Goal: Task Accomplishment & Management: Complete application form

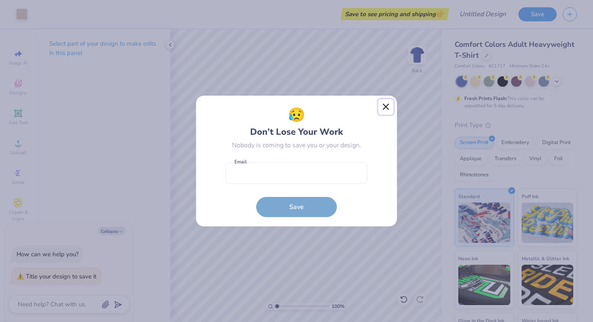
click at [384, 104] on button "Close" at bounding box center [385, 106] width 15 height 15
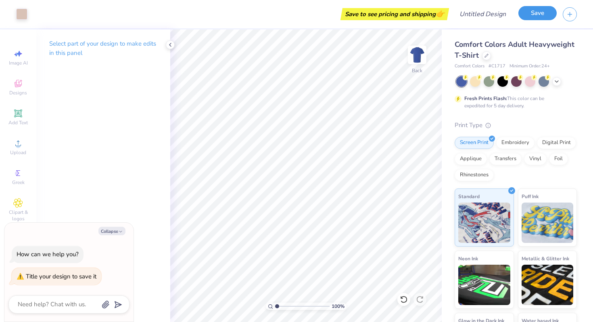
click at [538, 16] on button "Save" at bounding box center [537, 13] width 38 height 14
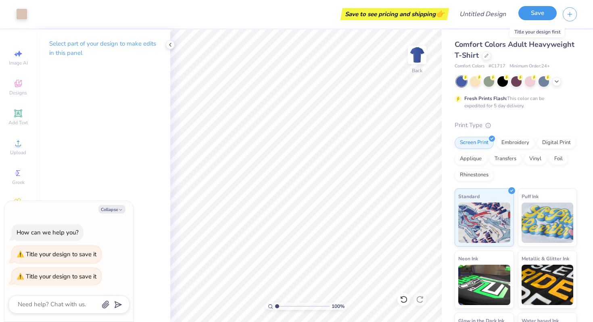
click at [538, 11] on button "Save" at bounding box center [537, 13] width 38 height 14
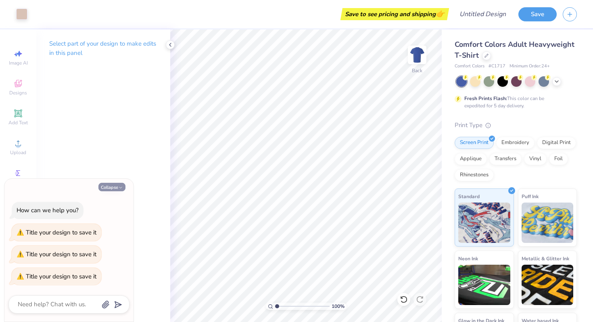
click at [118, 183] on button "Collapse" at bounding box center [111, 187] width 27 height 8
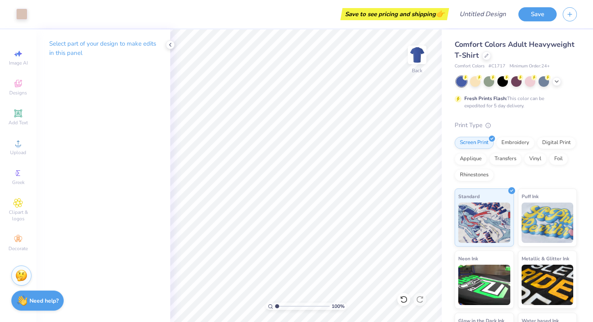
click at [118, 186] on div "Select part of your design to make edits in this panel" at bounding box center [103, 175] width 134 height 292
click at [167, 47] on icon at bounding box center [170, 45] width 6 height 6
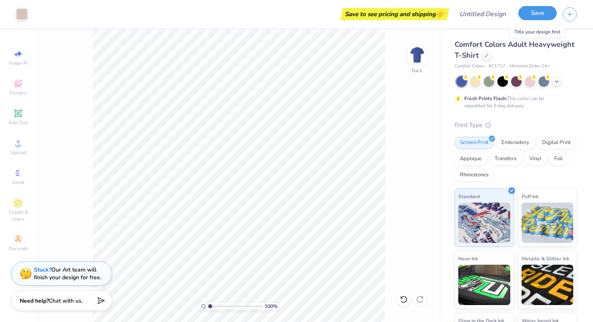
click at [529, 15] on button "Save" at bounding box center [537, 13] width 38 height 14
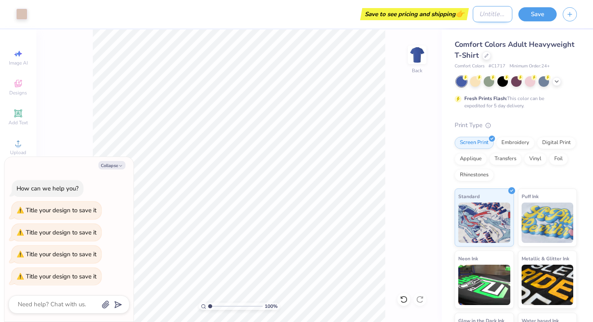
type textarea "x"
click at [479, 12] on input "Design Title" at bounding box center [493, 14] width 40 height 16
type input "a"
type textarea "x"
type input "as"
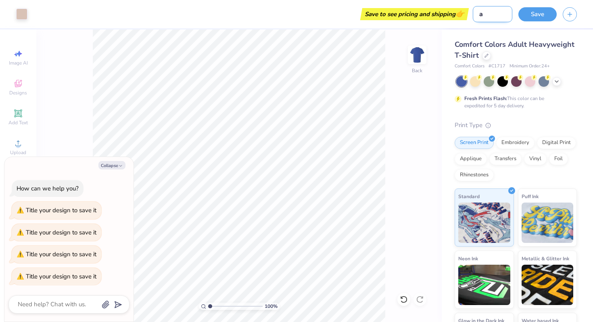
type textarea "x"
type input "aso"
type textarea "x"
type input "aso"
type textarea "x"
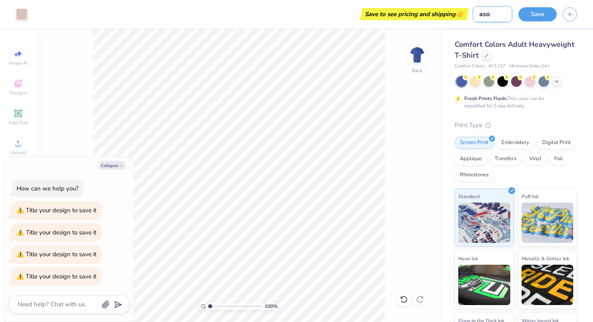
type input "aso t"
type textarea "x"
type input "aso te"
type textarea "x"
type input "aso tee"
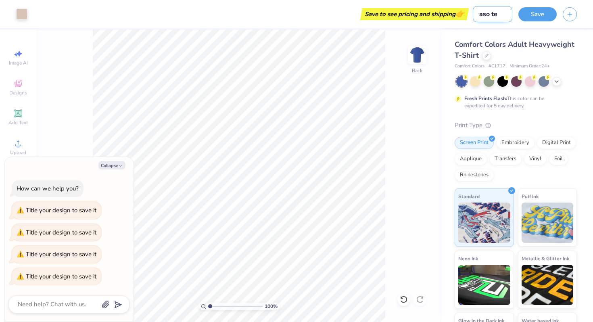
type textarea "x"
type input "aso tee"
click at [550, 14] on button "Save" at bounding box center [537, 13] width 38 height 14
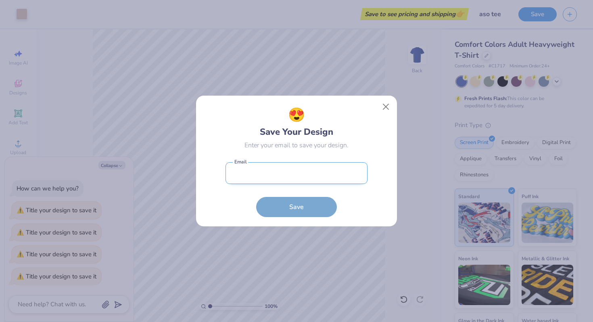
click at [311, 177] on input "email" at bounding box center [296, 173] width 142 height 22
type input "[EMAIL_ADDRESS][DOMAIN_NAME]"
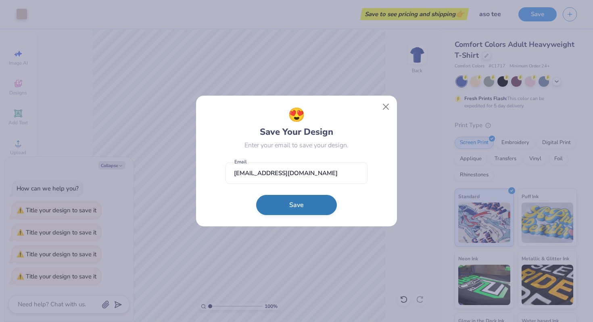
click at [304, 209] on button "Save" at bounding box center [296, 205] width 81 height 20
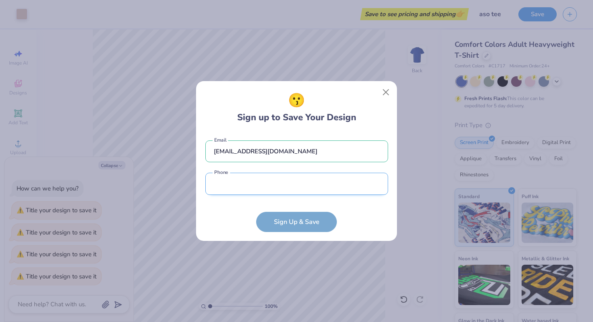
click at [276, 191] on input "tel" at bounding box center [296, 184] width 183 height 22
type input "[PHONE_NUMBER]"
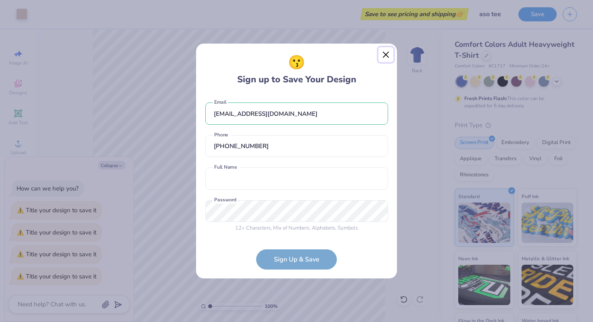
click at [384, 54] on button "Close" at bounding box center [385, 54] width 15 height 15
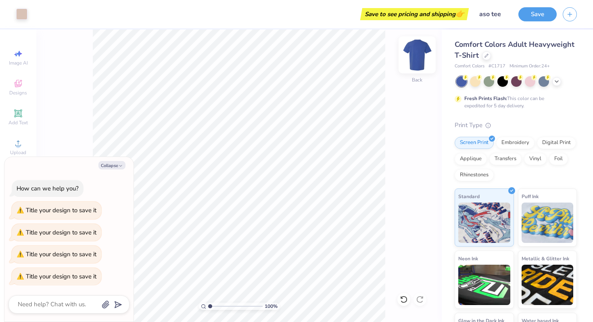
click at [418, 54] on img at bounding box center [417, 55] width 32 height 32
click at [424, 54] on img at bounding box center [417, 55] width 32 height 32
type textarea "x"
click at [568, 18] on button "button" at bounding box center [570, 13] width 14 height 14
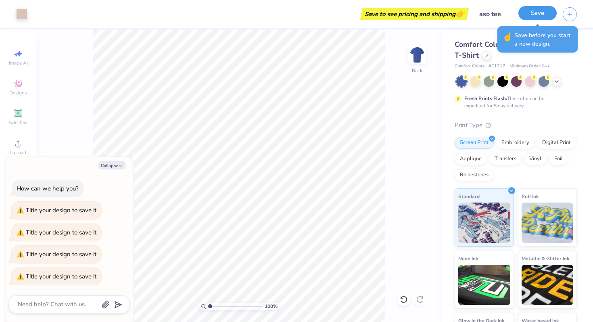
click at [536, 16] on button "Save" at bounding box center [537, 13] width 38 height 14
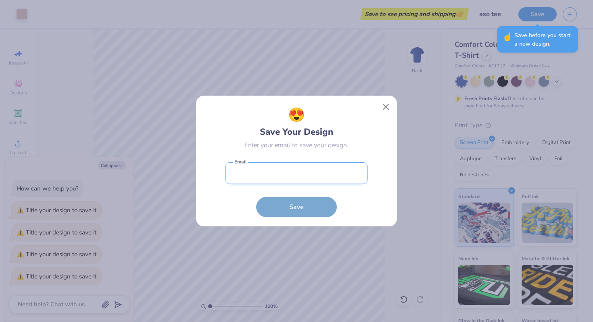
click at [278, 177] on input "email" at bounding box center [296, 173] width 142 height 22
type input "[EMAIL_ADDRESS][DOMAIN_NAME]"
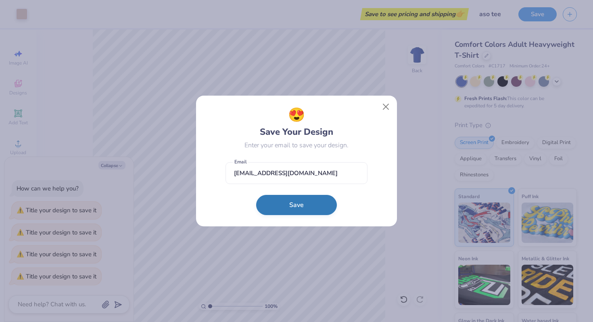
click at [280, 208] on button "Save" at bounding box center [296, 205] width 81 height 20
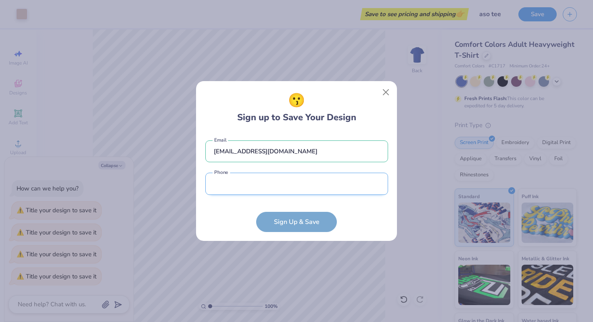
click at [254, 182] on input "tel" at bounding box center [296, 184] width 183 height 22
type input "[PHONE_NUMBER]"
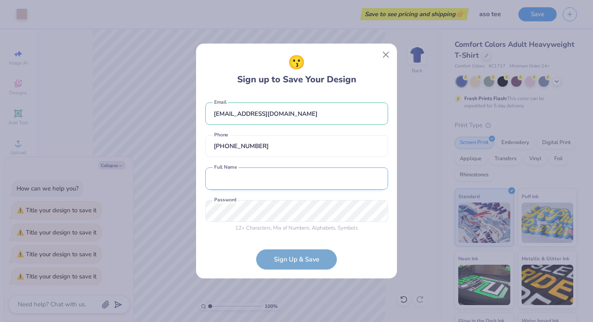
click at [250, 178] on input "text" at bounding box center [296, 178] width 183 height 22
type input "[PERSON_NAME]"
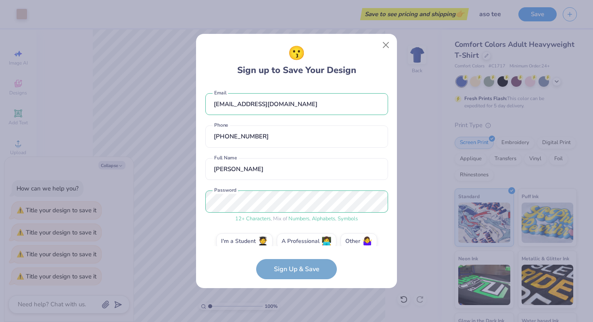
scroll to position [11, 0]
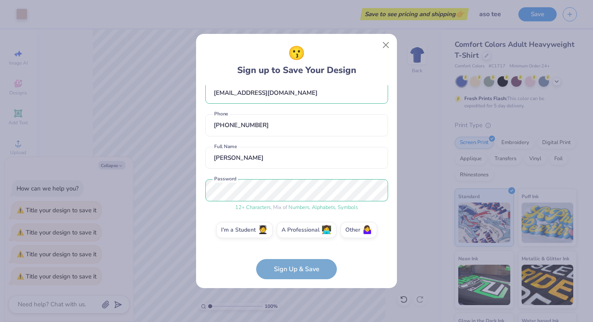
click at [293, 266] on form "[EMAIL_ADDRESS][DOMAIN_NAME] Email [PHONE_NUMBER] Phone [PERSON_NAME] Full Name…" at bounding box center [296, 182] width 183 height 194
type textarea "x"
click at [300, 270] on form "[EMAIL_ADDRESS][DOMAIN_NAME] Email [PHONE_NUMBER] Phone [PERSON_NAME] Full Name…" at bounding box center [296, 182] width 183 height 194
click at [243, 227] on label "I'm a Student 🧑‍🎓" at bounding box center [244, 229] width 56 height 16
click at [294, 241] on input "I'm a Student 🧑‍🎓" at bounding box center [296, 243] width 5 height 5
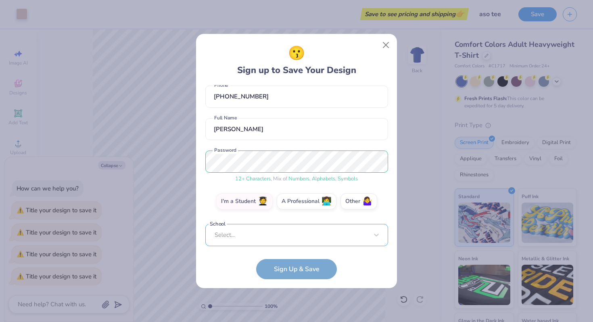
scroll to position [165, 0]
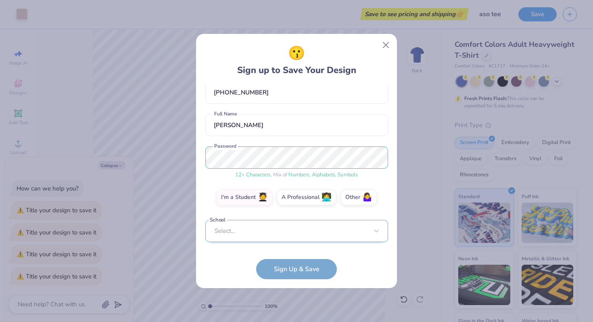
click at [238, 226] on div "Select..." at bounding box center [296, 231] width 183 height 22
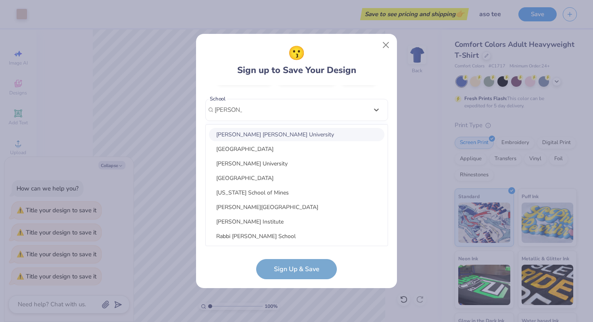
click at [292, 137] on div "[PERSON_NAME] [PERSON_NAME] University" at bounding box center [296, 134] width 175 height 13
type input "[PERSON_NAME] [PERSON_NAME]"
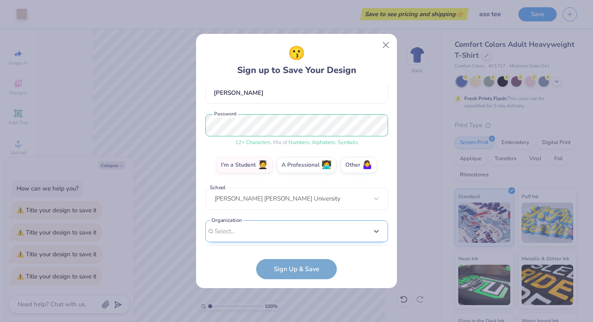
scroll to position [197, 0]
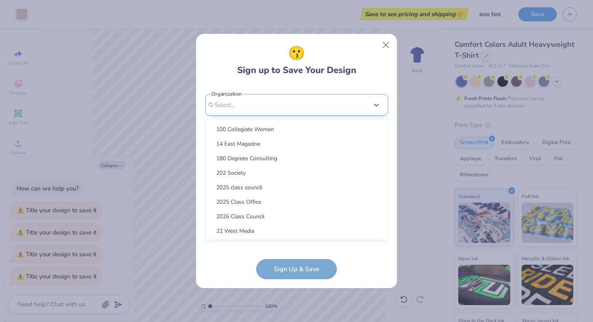
click at [273, 236] on div "option focused, 9 of 15. 15 results available. Use Up and Down to choose option…" at bounding box center [296, 167] width 183 height 147
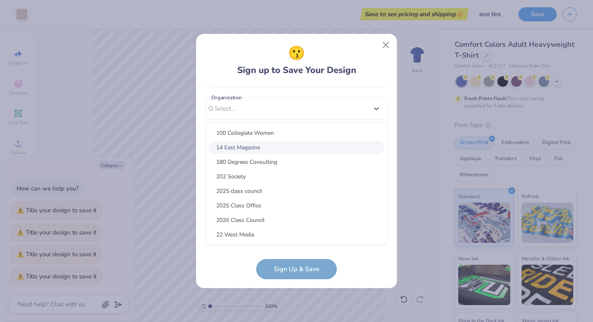
scroll to position [76, 0]
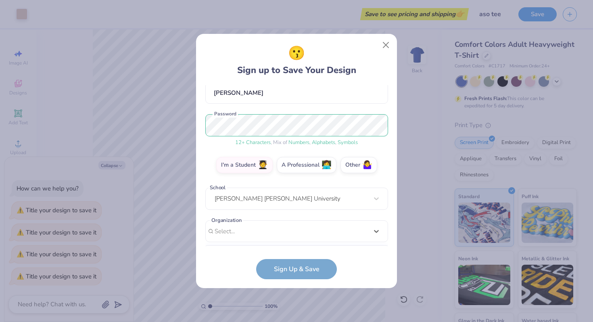
click at [372, 105] on div "[EMAIL_ADDRESS][DOMAIN_NAME] Email [PHONE_NUMBER] Phone [PERSON_NAME] Full Name…" at bounding box center [296, 165] width 183 height 161
click at [306, 270] on form "[EMAIL_ADDRESS][DOMAIN_NAME] Email [PHONE_NUMBER] Phone [PERSON_NAME] Full Name…" at bounding box center [296, 182] width 183 height 194
click at [245, 233] on div "Select..." at bounding box center [296, 231] width 183 height 22
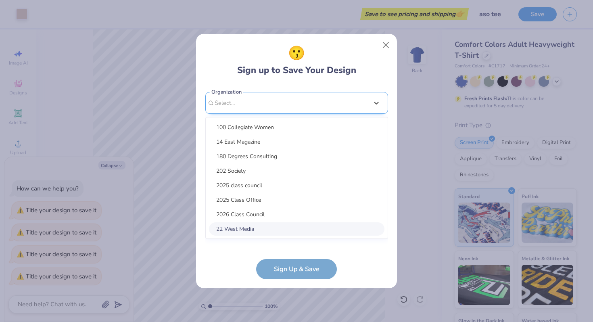
scroll to position [197, 0]
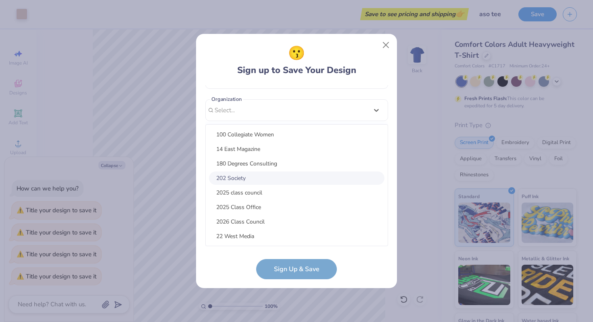
click at [248, 177] on div "202 Society" at bounding box center [296, 177] width 175 height 13
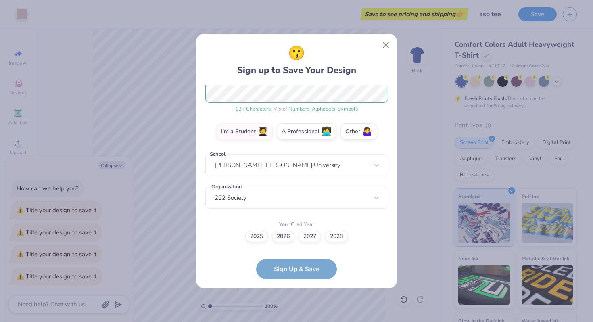
scroll to position [109, 0]
click at [282, 237] on label "2026" at bounding box center [283, 235] width 23 height 11
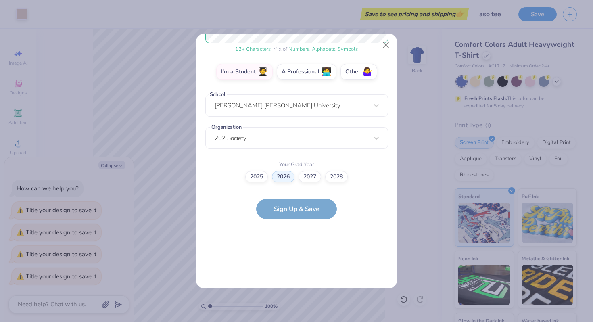
scroll to position [0, 0]
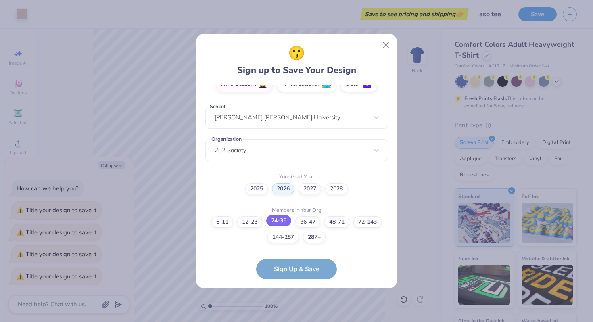
click at [274, 222] on label "24-35" at bounding box center [278, 220] width 25 height 11
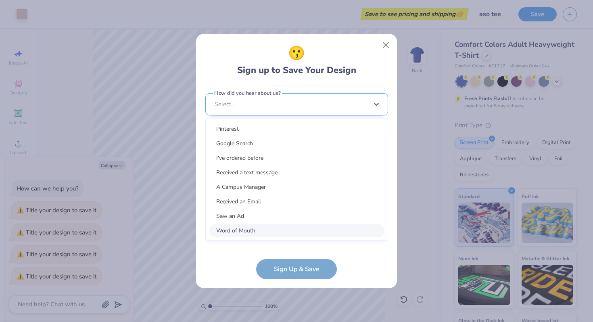
click at [251, 232] on div "option Word of Mouth focused, 8 of 15. 15 results available. Use Up and Down to…" at bounding box center [296, 166] width 183 height 147
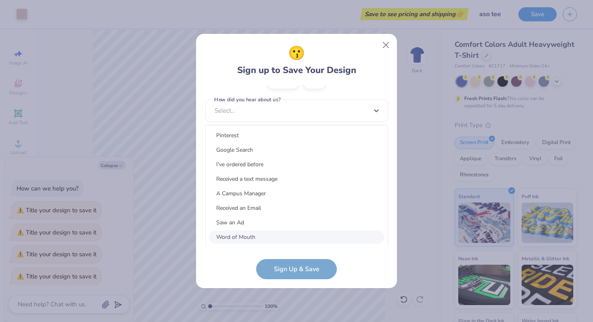
click at [251, 232] on div "Word of Mouth" at bounding box center [296, 236] width 175 height 13
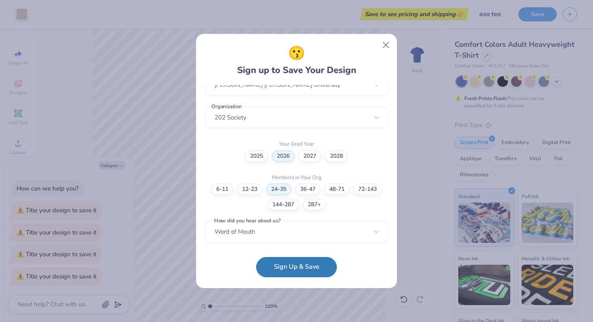
click at [304, 266] on button "Sign Up & Save" at bounding box center [296, 267] width 81 height 20
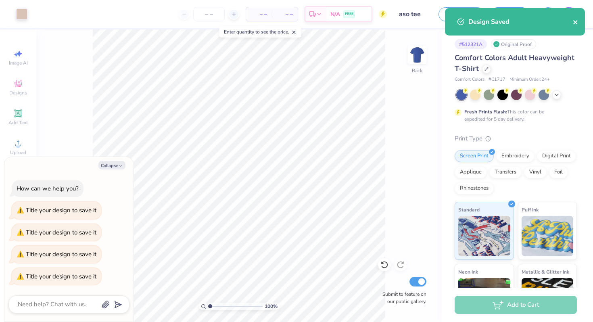
click at [577, 22] on icon "close" at bounding box center [576, 22] width 6 height 6
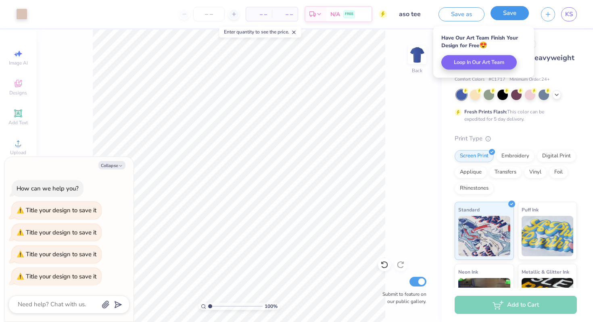
click at [509, 14] on button "Save" at bounding box center [509, 13] width 38 height 14
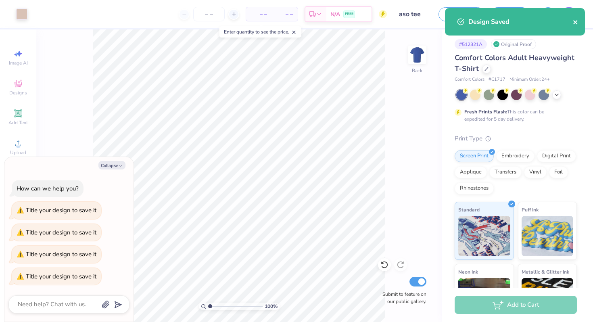
click at [576, 23] on icon "close" at bounding box center [575, 22] width 4 height 4
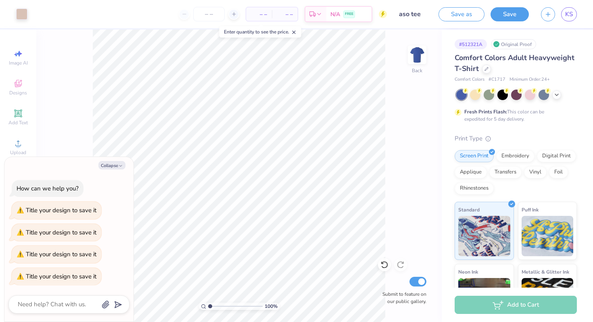
click at [573, 15] on div "Design Saved" at bounding box center [514, 24] width 143 height 37
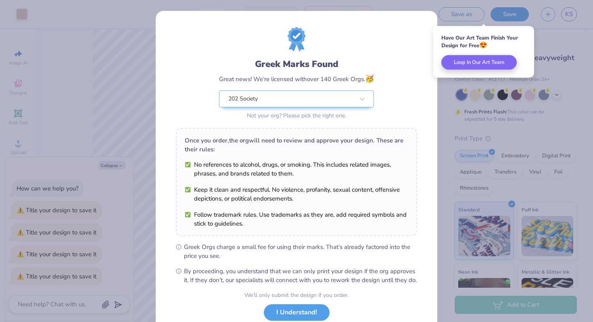
click at [570, 15] on div "Greek Marks Found Great news! We’re licensed with over 140 Greek Orgs. 🥳 202 So…" at bounding box center [296, 161] width 593 height 322
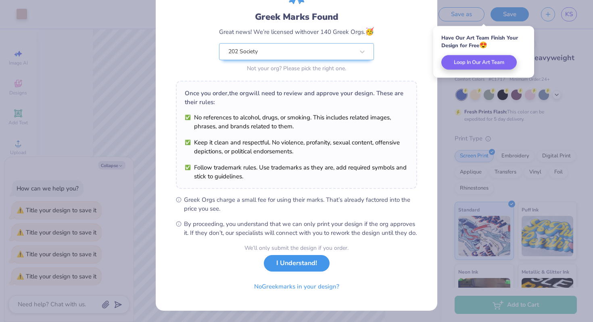
click at [307, 262] on button "I Understand!" at bounding box center [297, 263] width 66 height 17
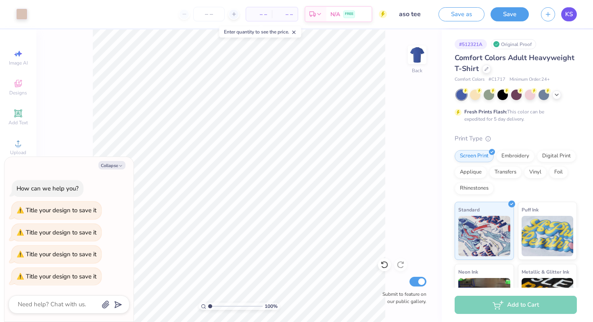
click at [570, 13] on span "KS" at bounding box center [569, 14] width 8 height 9
type textarea "x"
